Goal: Transaction & Acquisition: Purchase product/service

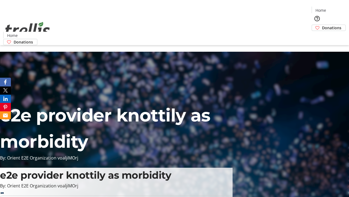
click at [322, 25] on span "Donations" at bounding box center [331, 28] width 19 height 6
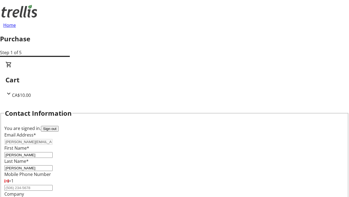
select select "BC"
select select "CA"
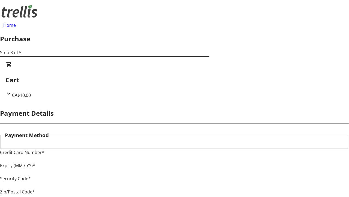
type input "V1Y 0C2"
